Goal: Obtain resource: Download file/media

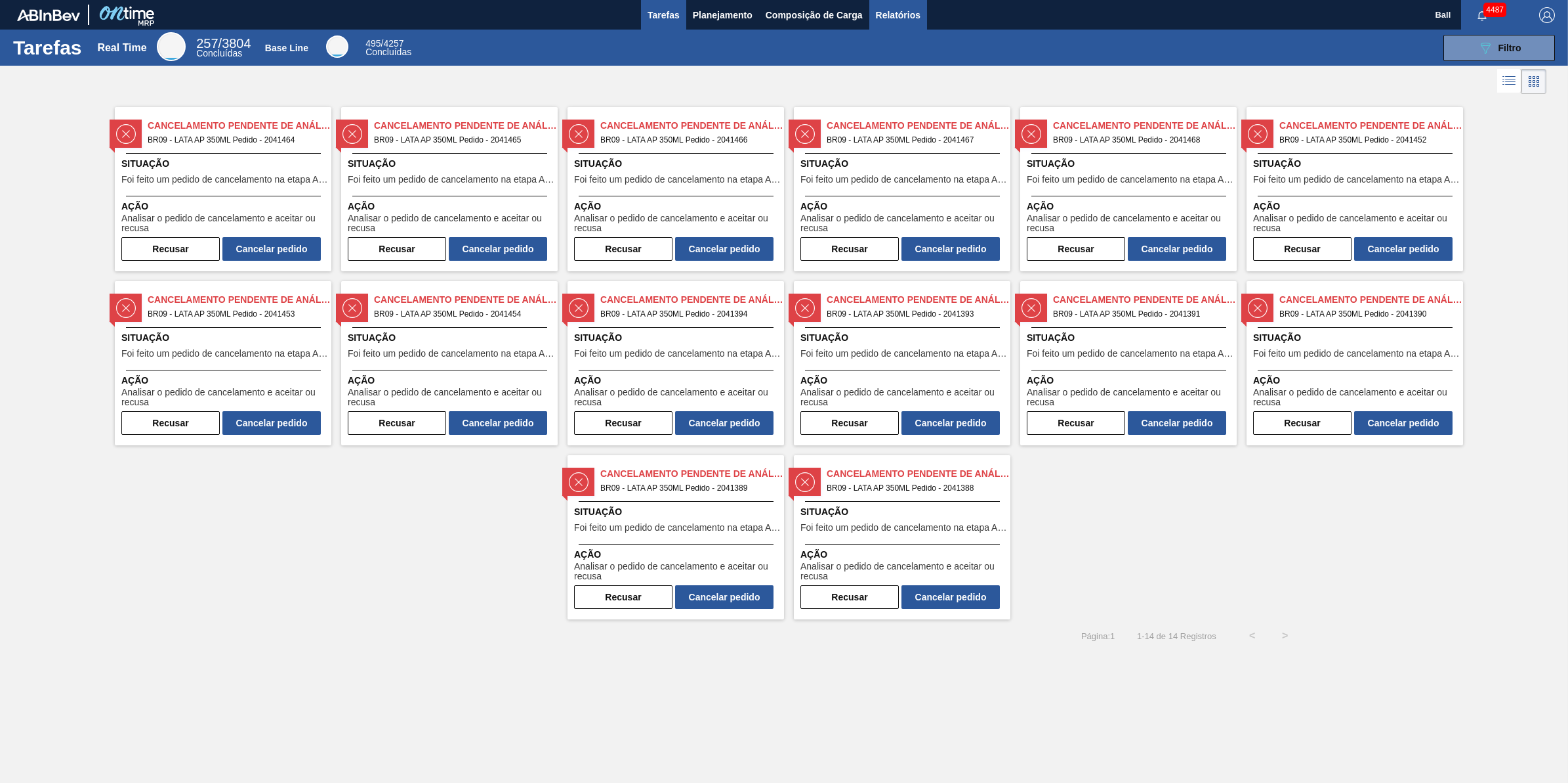
click at [899, 3] on button "Relatórios" at bounding box center [897, 14] width 57 height 29
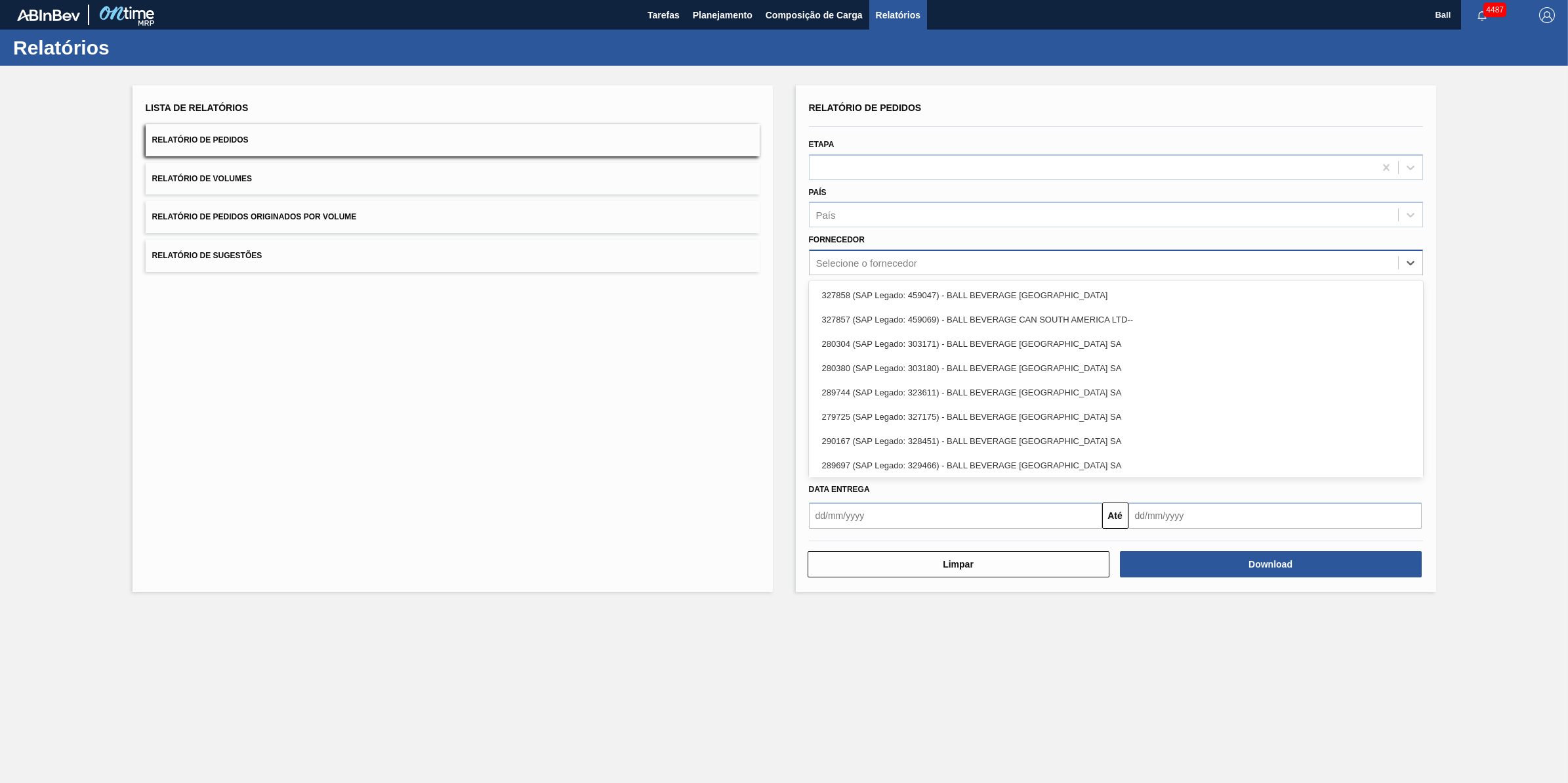
click at [897, 259] on div "Selecione o fornecedor" at bounding box center [866, 263] width 101 height 11
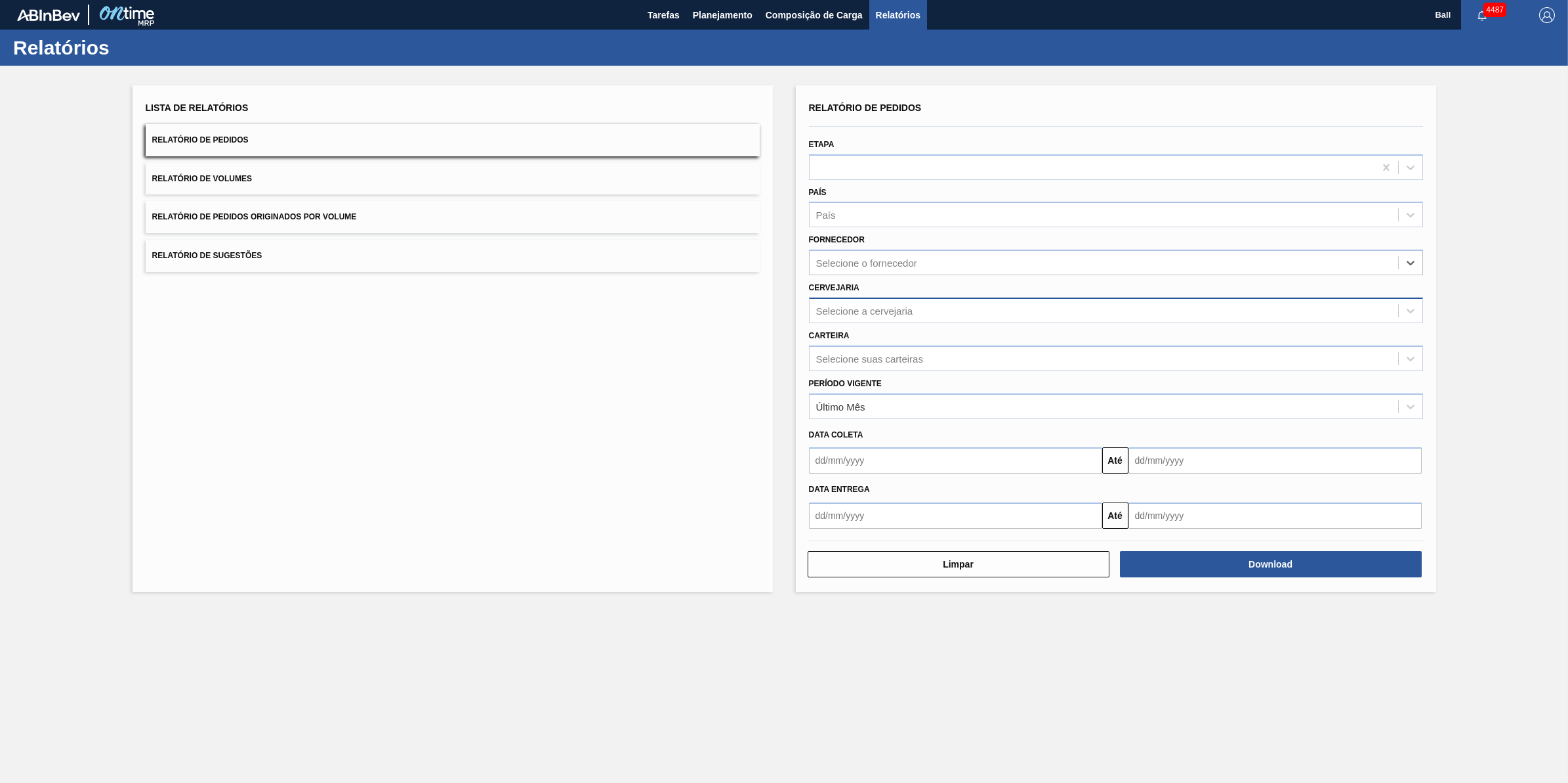
click at [886, 301] on div "Selecione a cervejaria" at bounding box center [1104, 310] width 589 height 19
type input "agud"
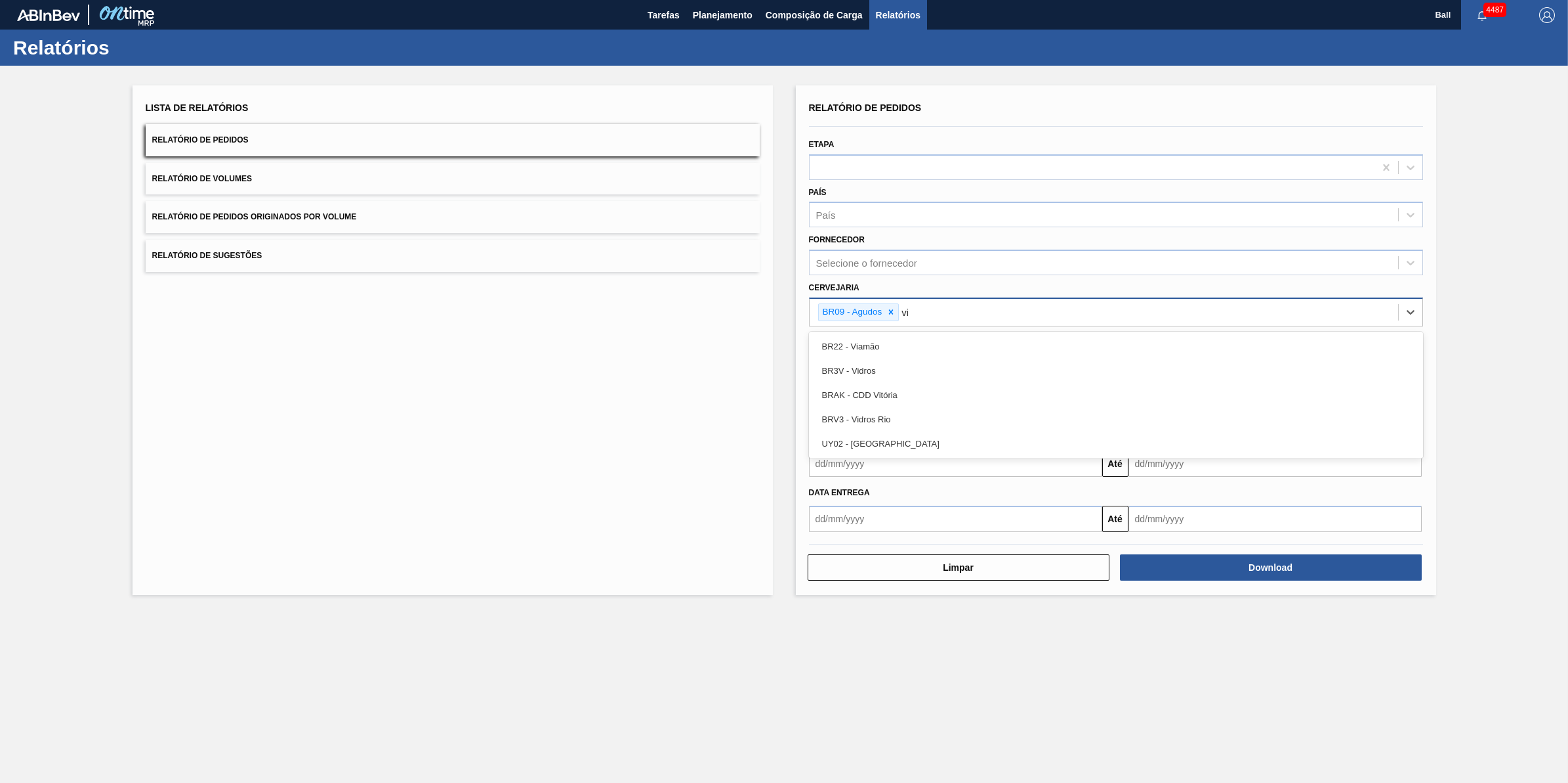
type input "via"
type input "lages"
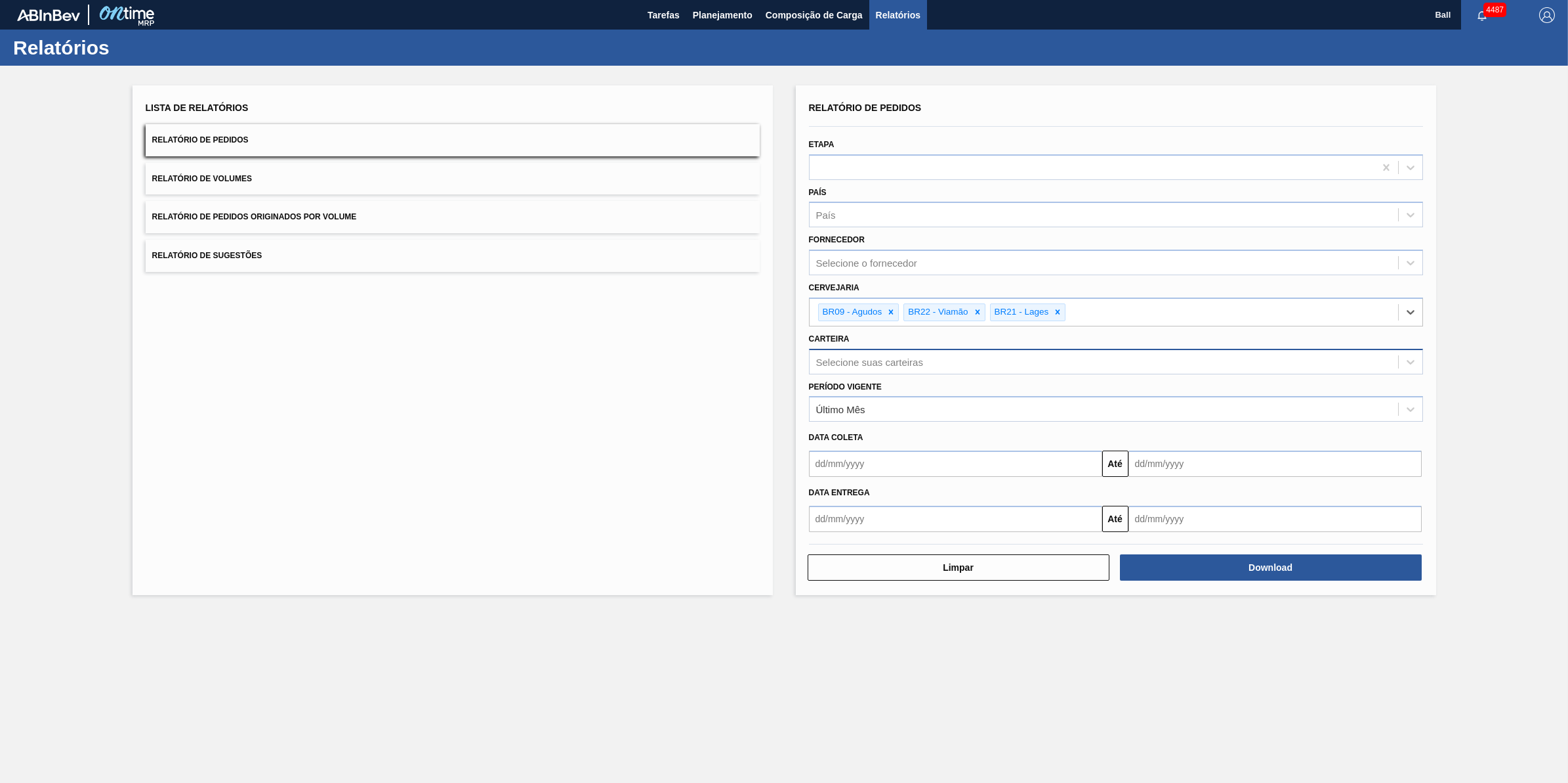
click at [869, 356] on div "Selecione suas carteiras" at bounding box center [870, 362] width 107 height 11
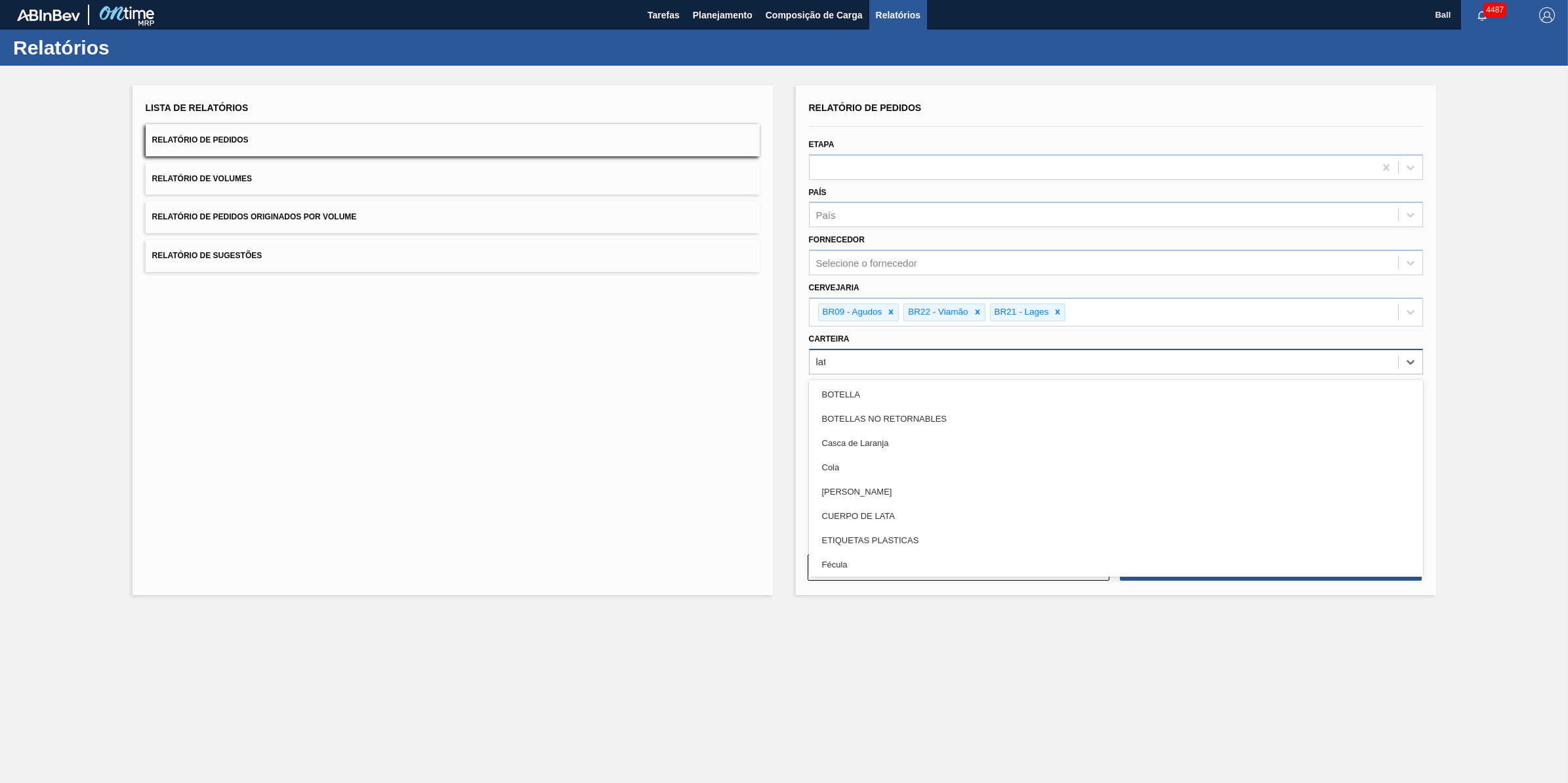
type input "lata"
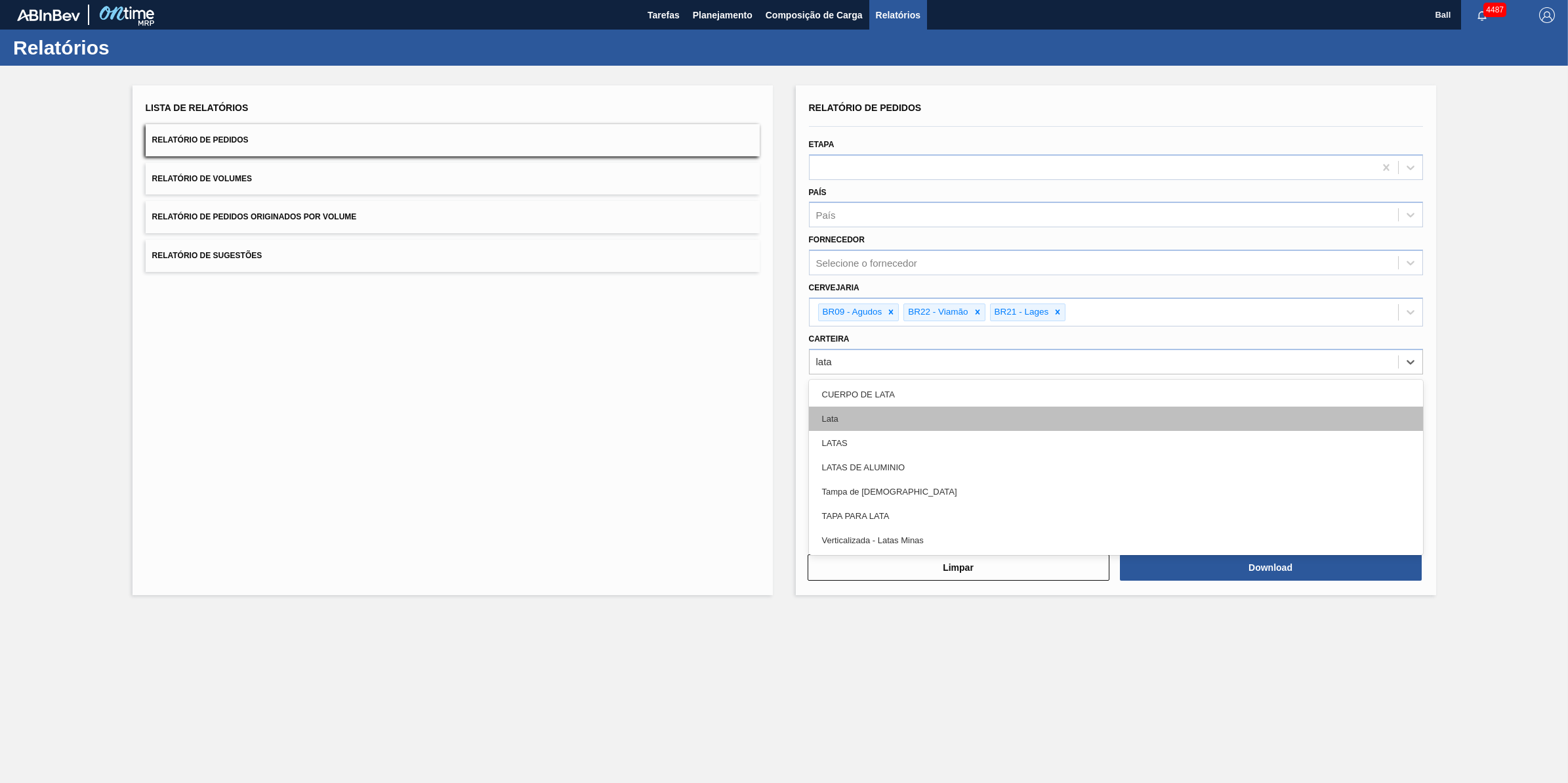
click at [866, 414] on div "Lata" at bounding box center [1116, 418] width 614 height 24
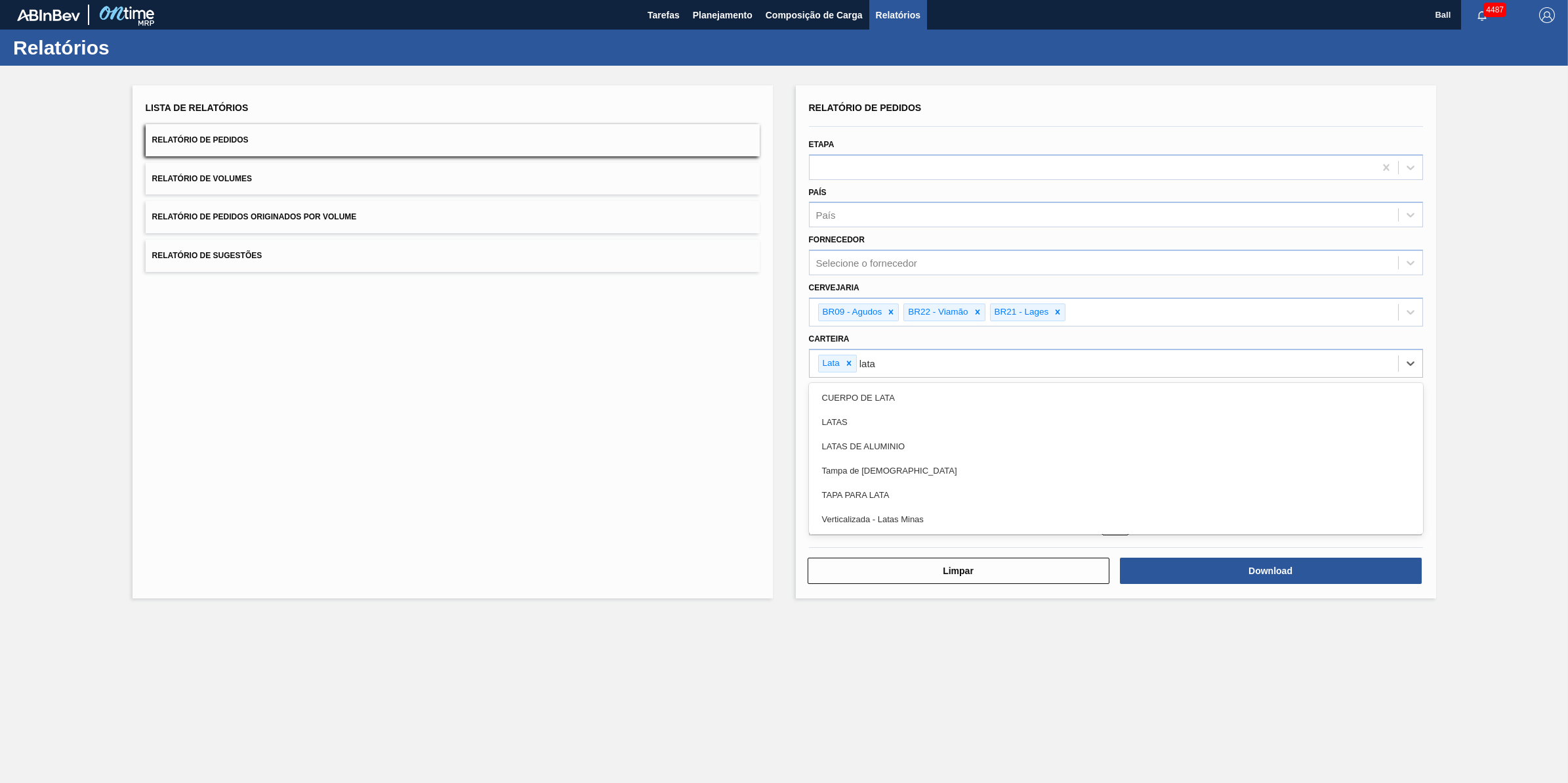
type input "latas"
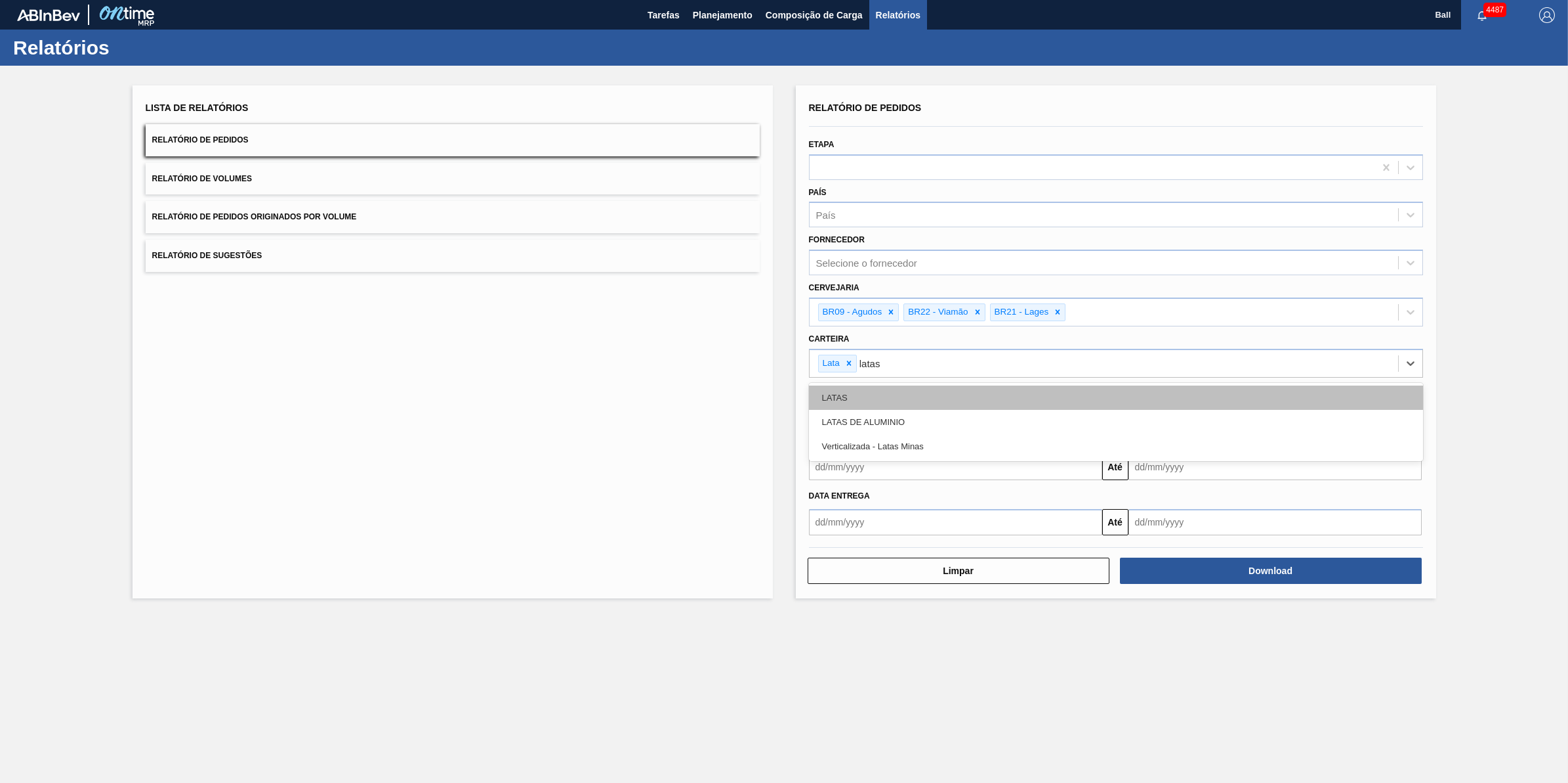
click at [878, 398] on div "LATAS" at bounding box center [1116, 398] width 614 height 24
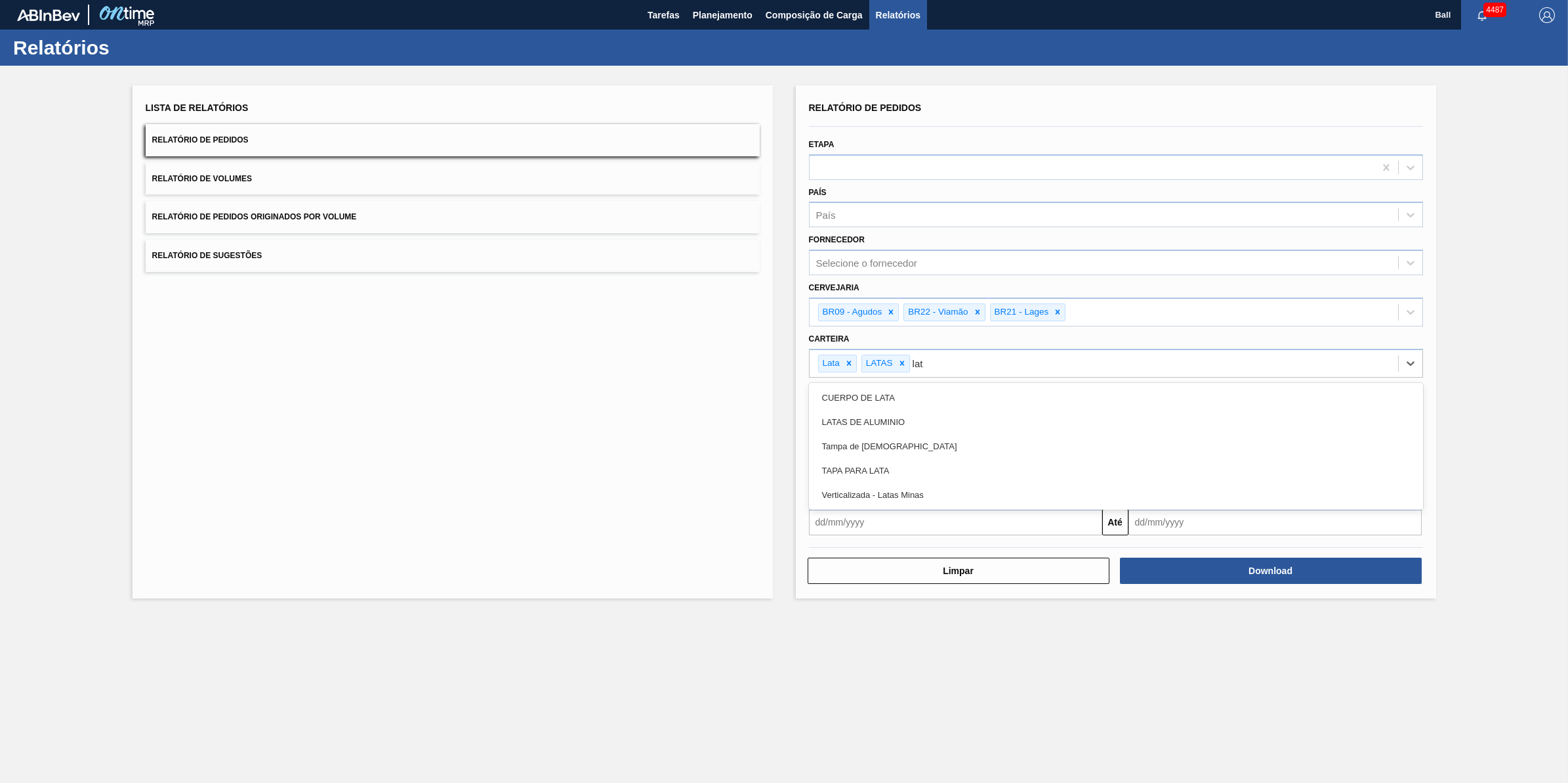
type input "lata"
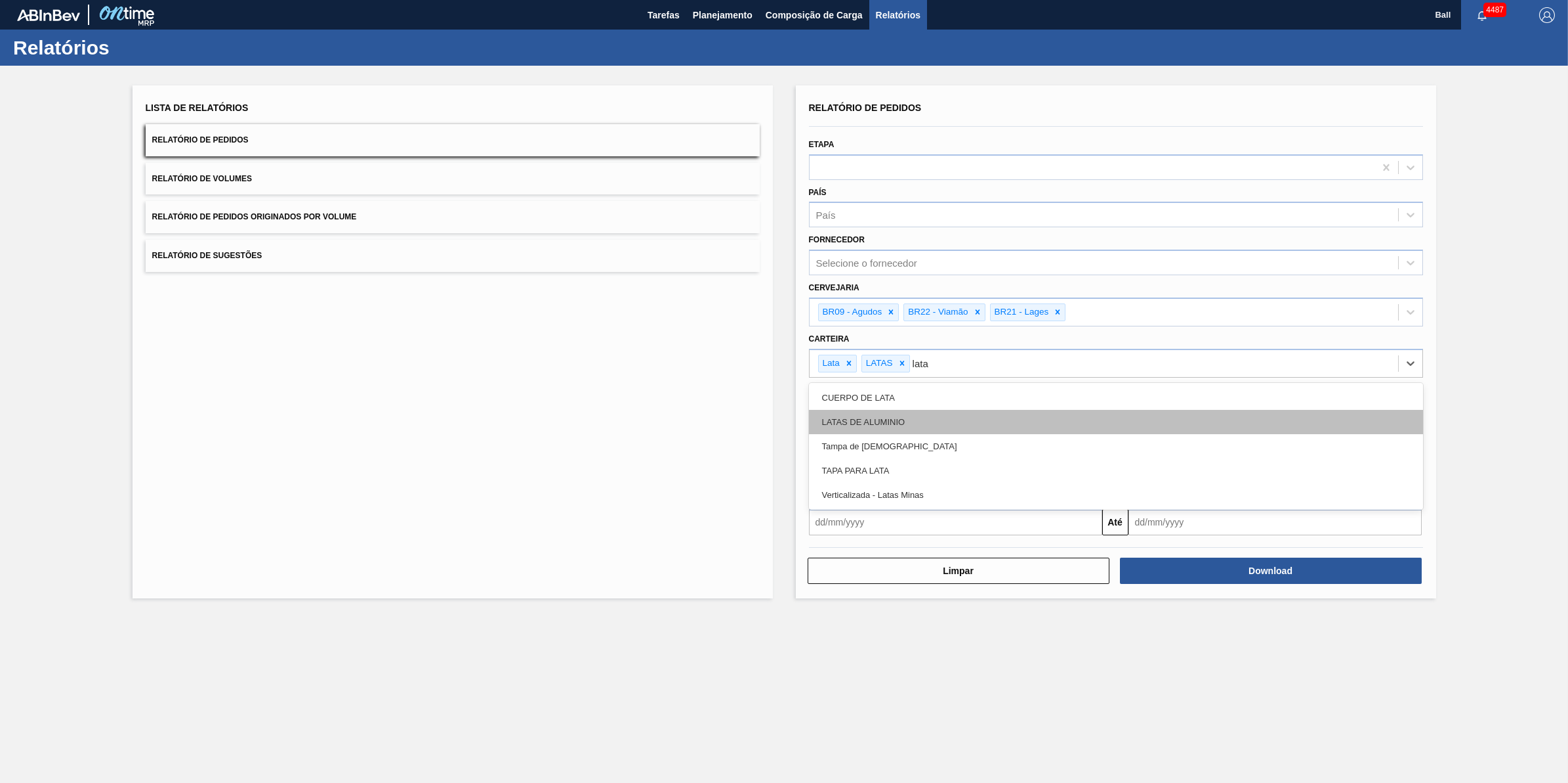
click at [880, 416] on div "LATAS DE ALUMINIO" at bounding box center [1116, 422] width 614 height 24
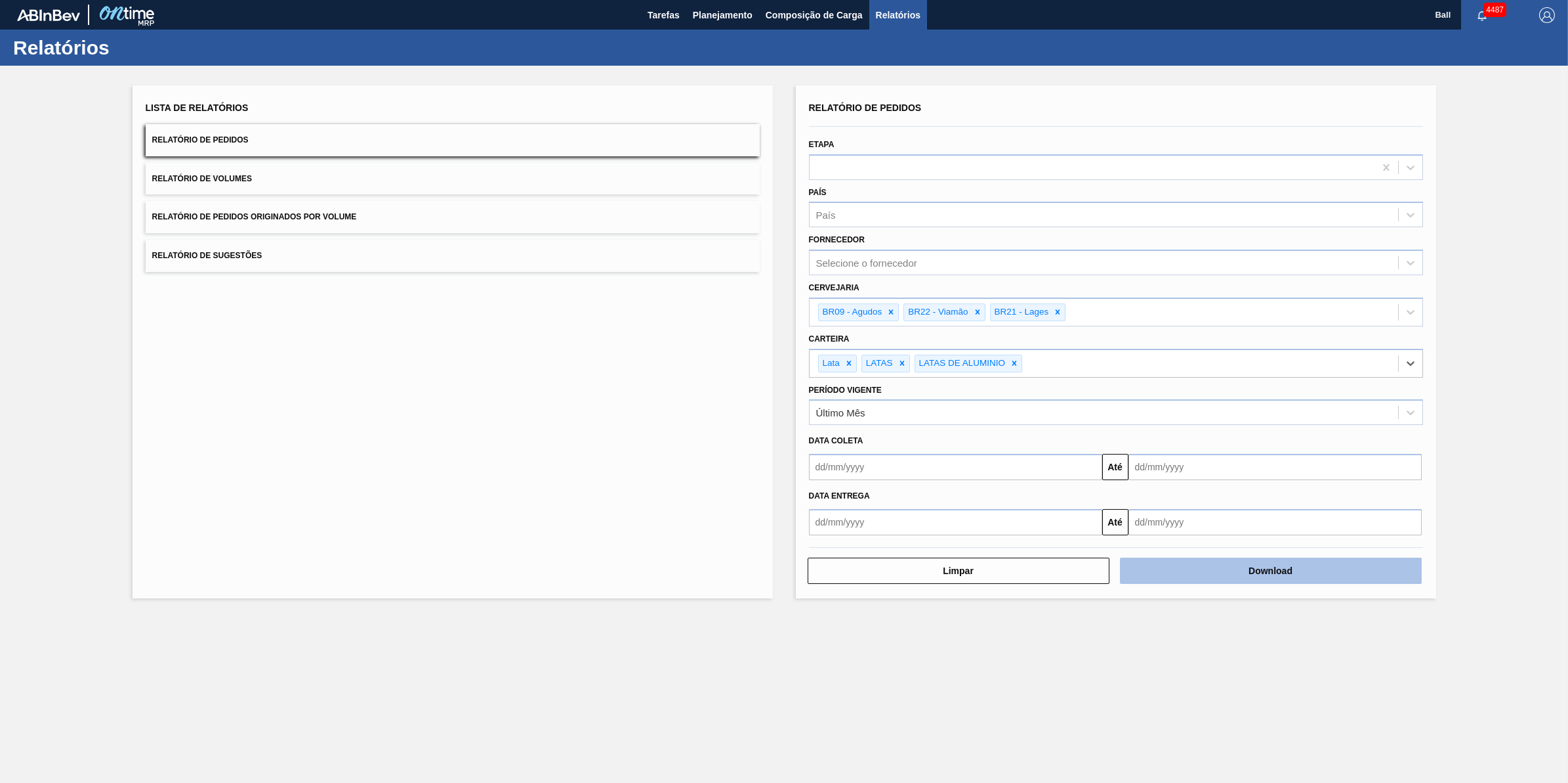
click at [1257, 568] on button "Download" at bounding box center [1271, 571] width 302 height 26
click at [837, 694] on main "Tarefas Planejamento Composição de Carga Relatórios Ball 4487 Marcar todas como…" at bounding box center [784, 391] width 1568 height 783
click at [316, 184] on button "Relatório de Volumes" at bounding box center [453, 179] width 614 height 32
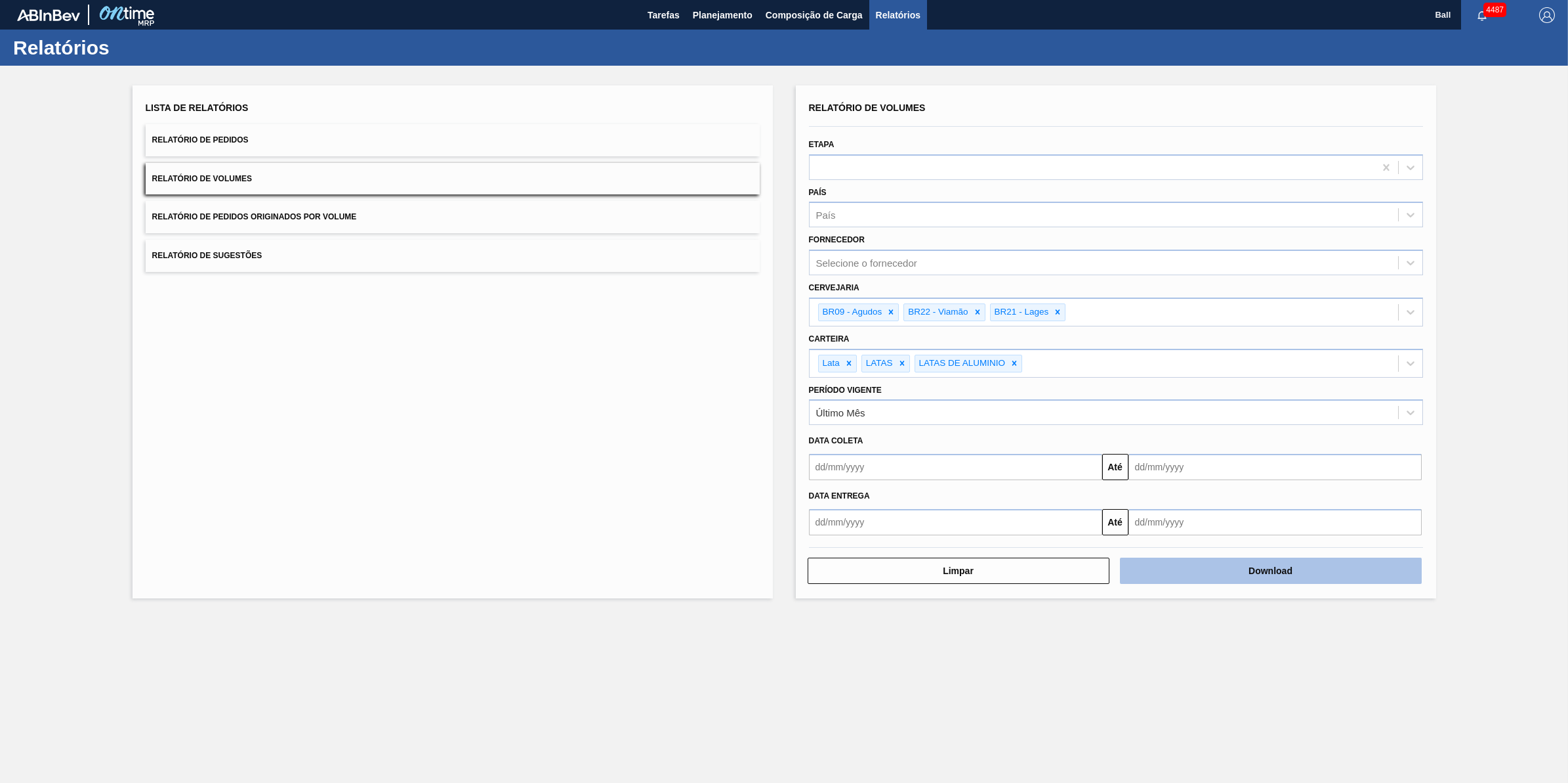
click at [1277, 569] on button "Download" at bounding box center [1271, 571] width 302 height 26
